Goal: Task Accomplishment & Management: Manage account settings

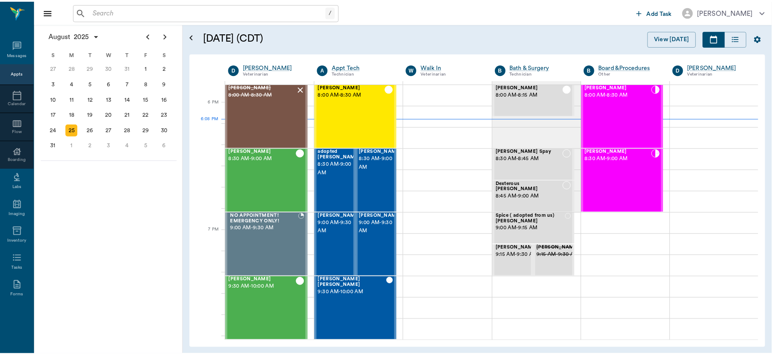
scroll to position [1287, 0]
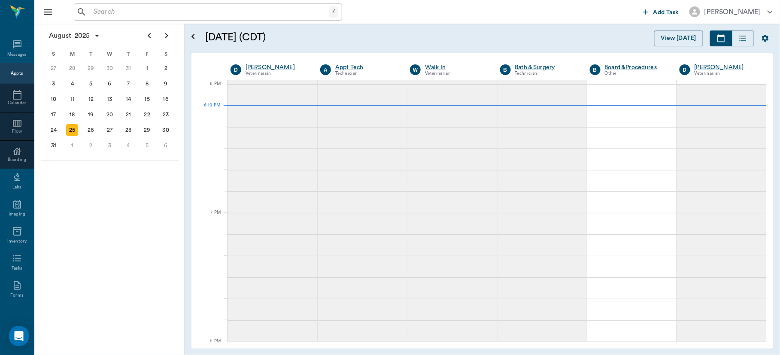
click at [161, 3] on div "/ ​" at bounding box center [208, 11] width 268 height 17
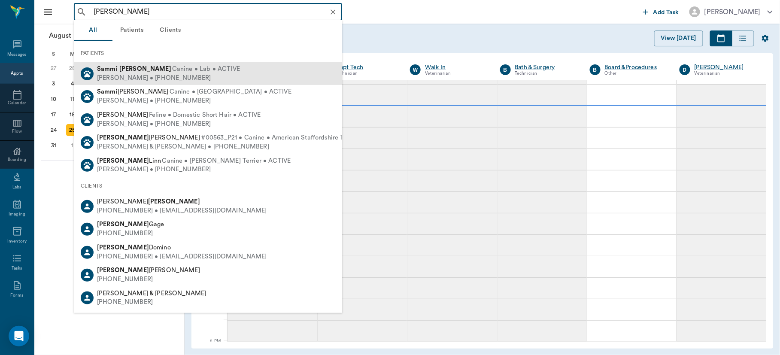
click at [149, 78] on div "[PERSON_NAME] • [PHONE_NUMBER]" at bounding box center [168, 78] width 143 height 9
type input "[PERSON_NAME]"
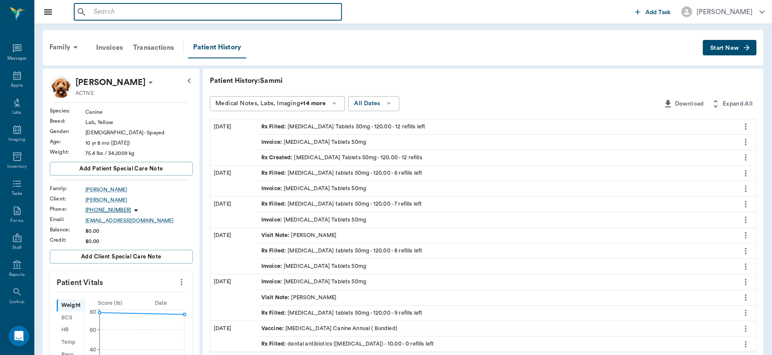
click at [202, 15] on input "text" at bounding box center [214, 12] width 248 height 12
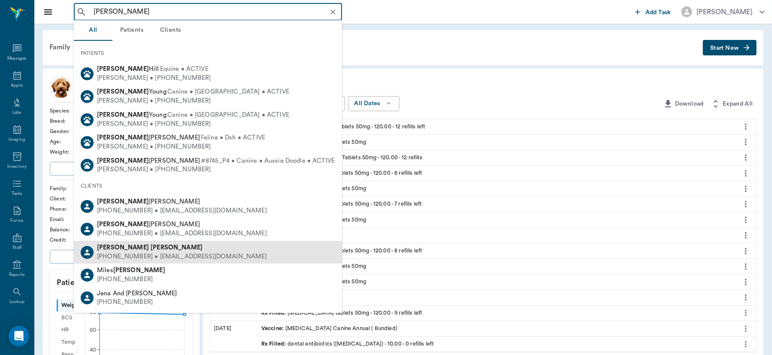
click at [161, 249] on div "[PERSON_NAME]" at bounding box center [182, 247] width 170 height 9
type input "[PERSON_NAME]"
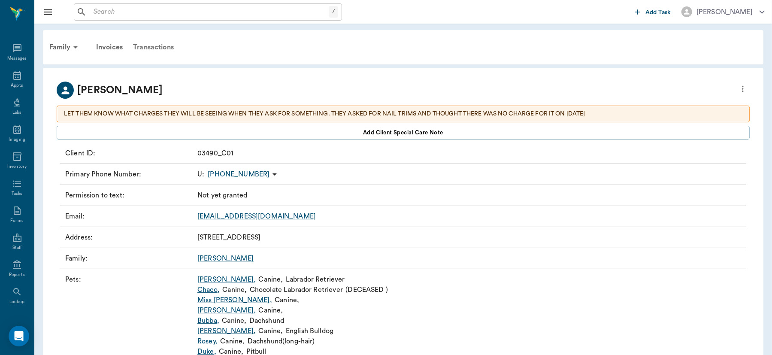
click at [155, 47] on div "Transactions" at bounding box center [153, 47] width 51 height 21
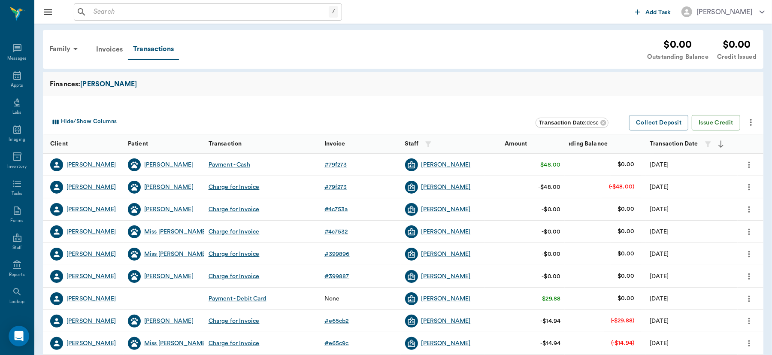
click at [749, 188] on icon "more" at bounding box center [750, 187] width 2 height 6
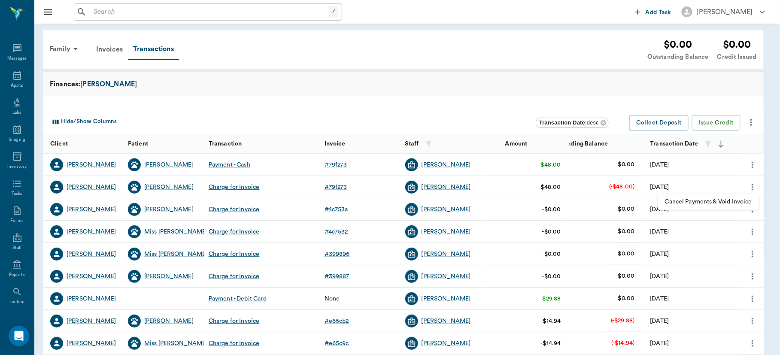
click at [715, 202] on span "Cancel Payments & Void Invoice" at bounding box center [708, 201] width 87 height 9
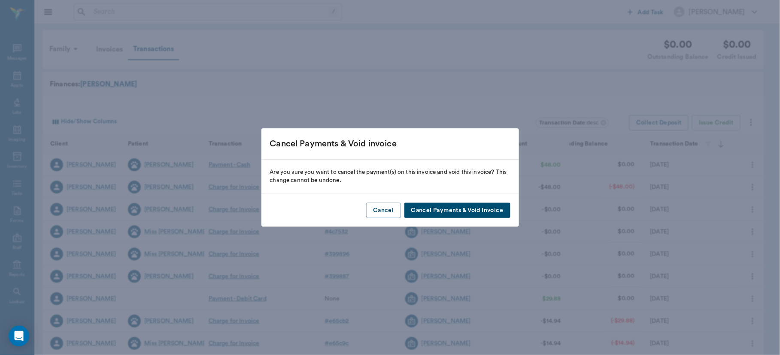
click at [495, 209] on button "Cancel Payments & Void Invoice" at bounding box center [457, 211] width 106 height 16
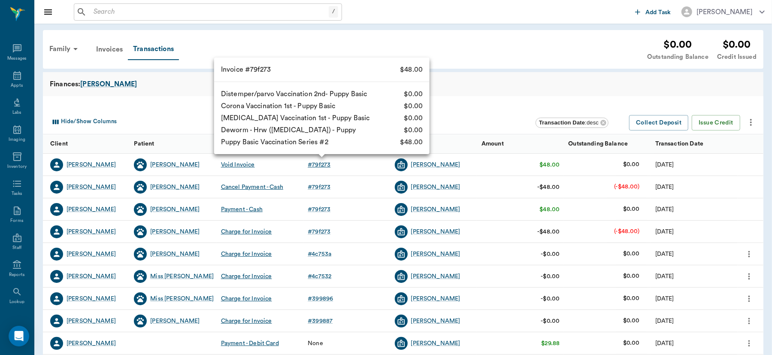
click at [327, 163] on div "# 79f273" at bounding box center [319, 165] width 23 height 9
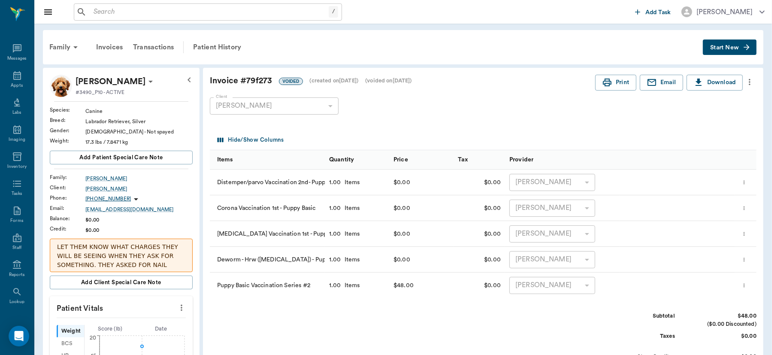
click at [750, 81] on icon "more" at bounding box center [749, 82] width 9 height 10
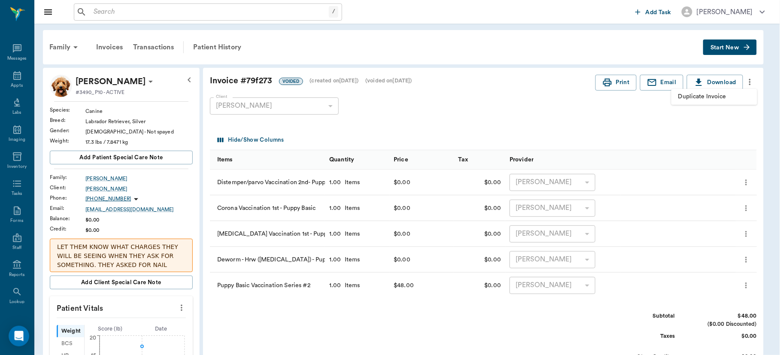
click at [715, 94] on span "Duplicate Invoice" at bounding box center [714, 96] width 72 height 9
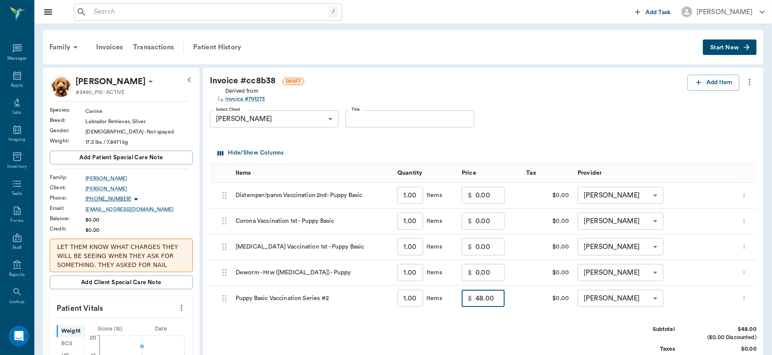
click at [498, 298] on input "48.00" at bounding box center [490, 298] width 29 height 17
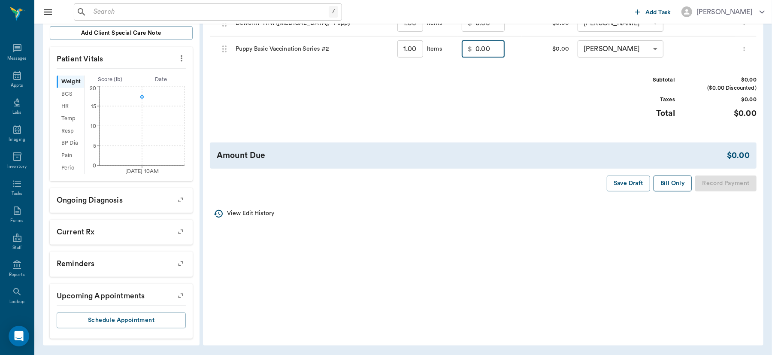
type input "0.00"
click at [673, 185] on button "Bill Only" at bounding box center [673, 184] width 39 height 16
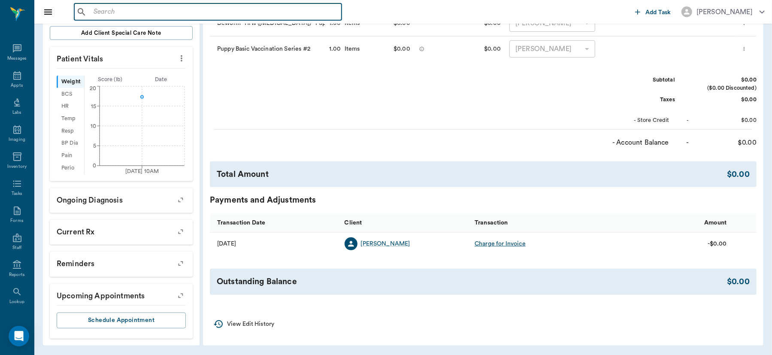
click at [224, 14] on input "text" at bounding box center [214, 12] width 248 height 12
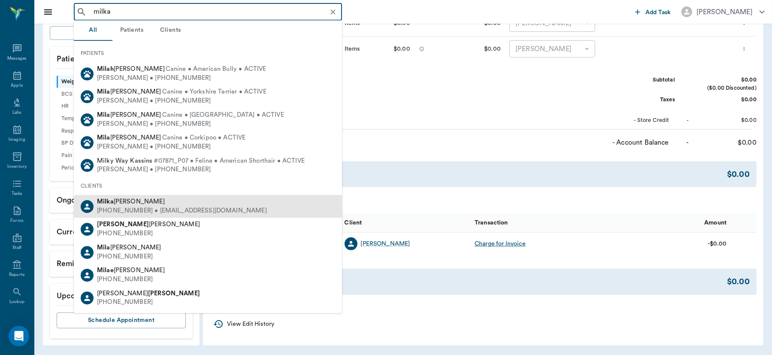
click at [144, 208] on div "[PHONE_NUMBER] • [EMAIL_ADDRESS][DOMAIN_NAME]" at bounding box center [182, 210] width 170 height 9
type input "milka"
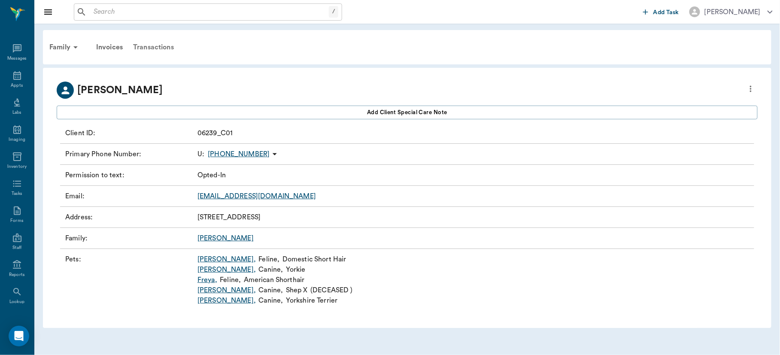
click at [156, 48] on div "Transactions" at bounding box center [153, 47] width 51 height 21
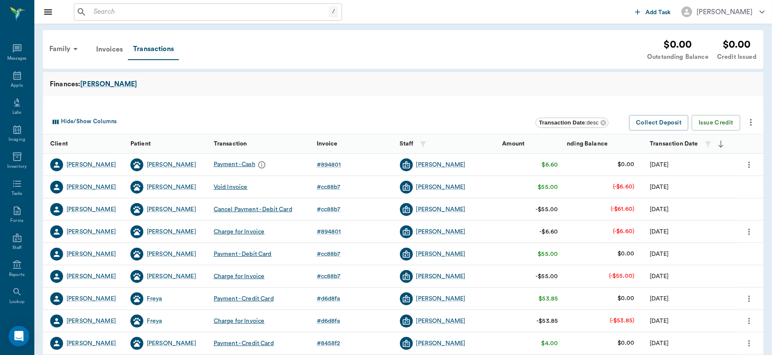
click at [321, 128] on div "Hide/Show Columns" at bounding box center [292, 123] width 487 height 16
click at [749, 232] on icon "more" at bounding box center [750, 231] width 2 height 6
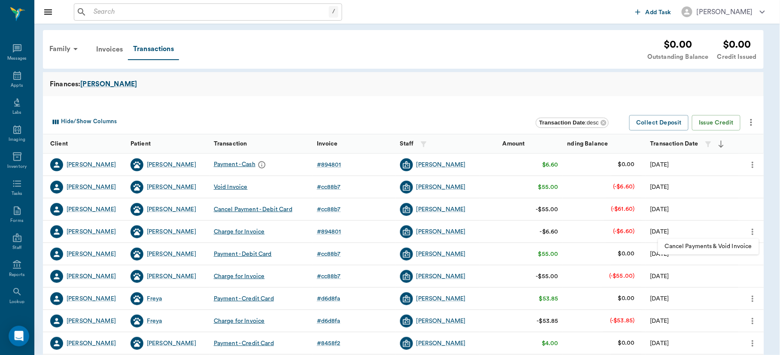
click at [728, 246] on span "Cancel Payments & Void Invoice" at bounding box center [708, 246] width 87 height 9
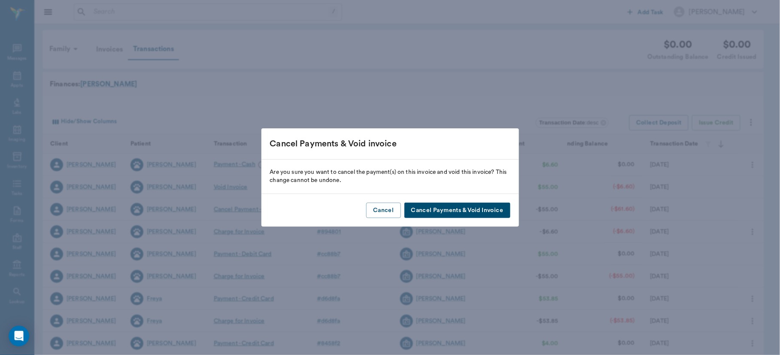
click at [480, 214] on button "Cancel Payments & Void Invoice" at bounding box center [457, 211] width 106 height 16
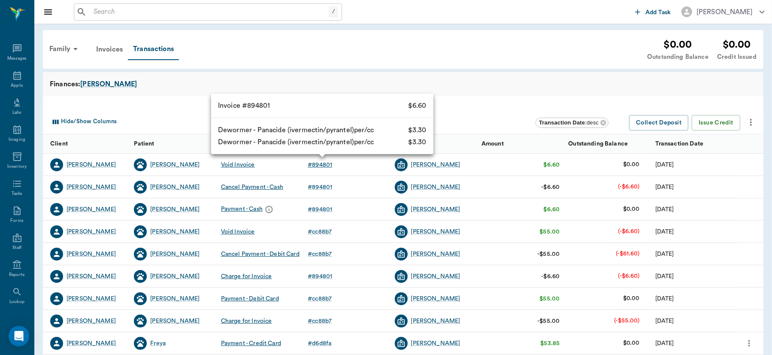
click at [320, 163] on div "# 894801" at bounding box center [320, 165] width 24 height 9
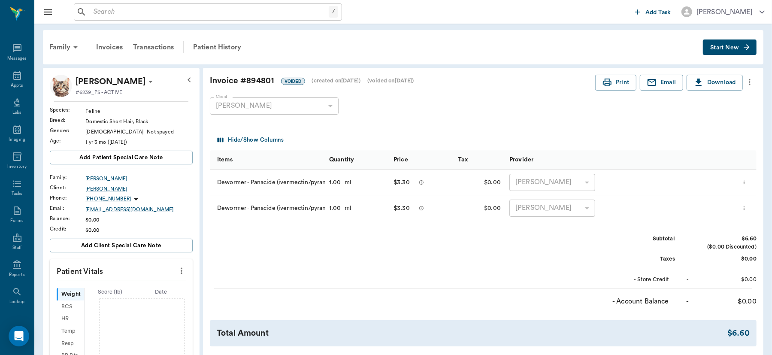
click at [751, 82] on icon "more" at bounding box center [749, 82] width 9 height 10
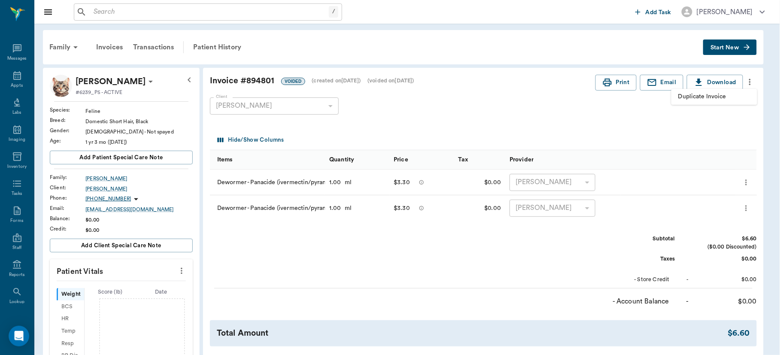
click at [728, 94] on span "Duplicate Invoice" at bounding box center [714, 96] width 72 height 9
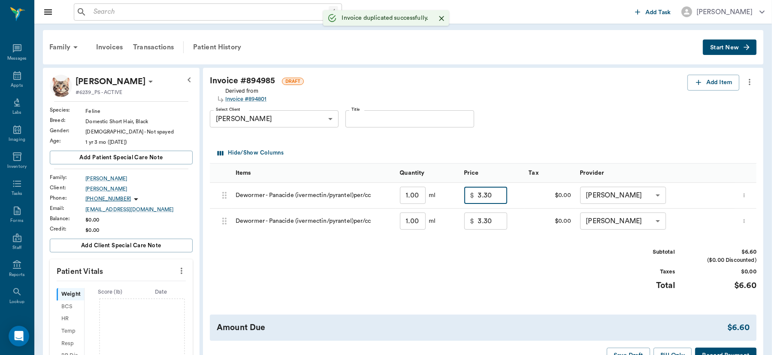
click at [499, 203] on input "3.30" at bounding box center [492, 195] width 29 height 17
type input "0.00"
click at [498, 216] on input "3.30" at bounding box center [490, 220] width 29 height 17
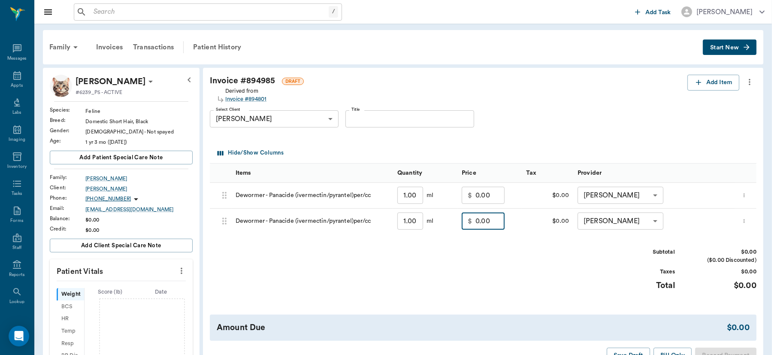
scroll to position [212, 0]
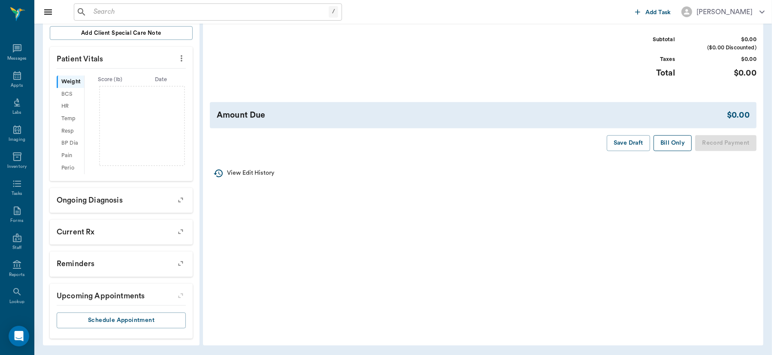
type input "0.00"
click at [674, 143] on button "Bill Only" at bounding box center [673, 143] width 39 height 16
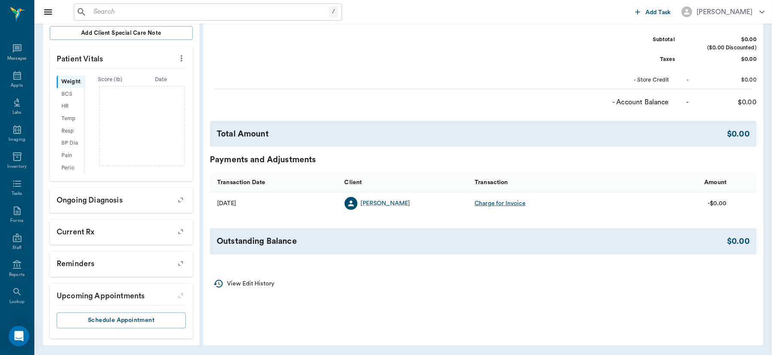
click at [442, 94] on div "- Account Balance - $0.00" at bounding box center [483, 101] width 547 height 14
click at [445, 95] on div "- Account Balance - $0.00" at bounding box center [483, 101] width 547 height 14
